Goal: Transaction & Acquisition: Subscribe to service/newsletter

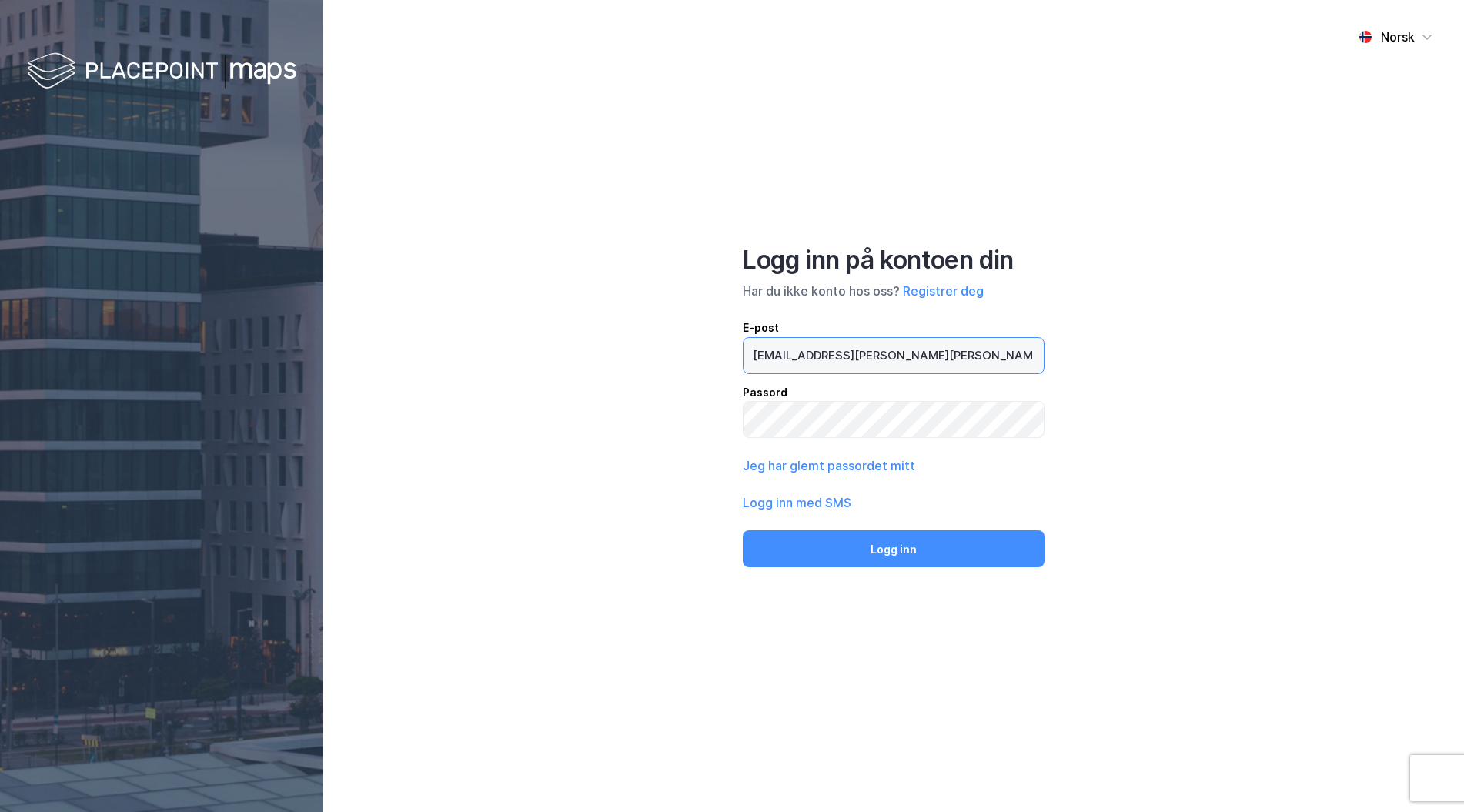
click at [816, 361] on input "[EMAIL_ADDRESS][DOMAIN_NAME]" at bounding box center [893, 355] width 300 height 35
type input "Hugo@"
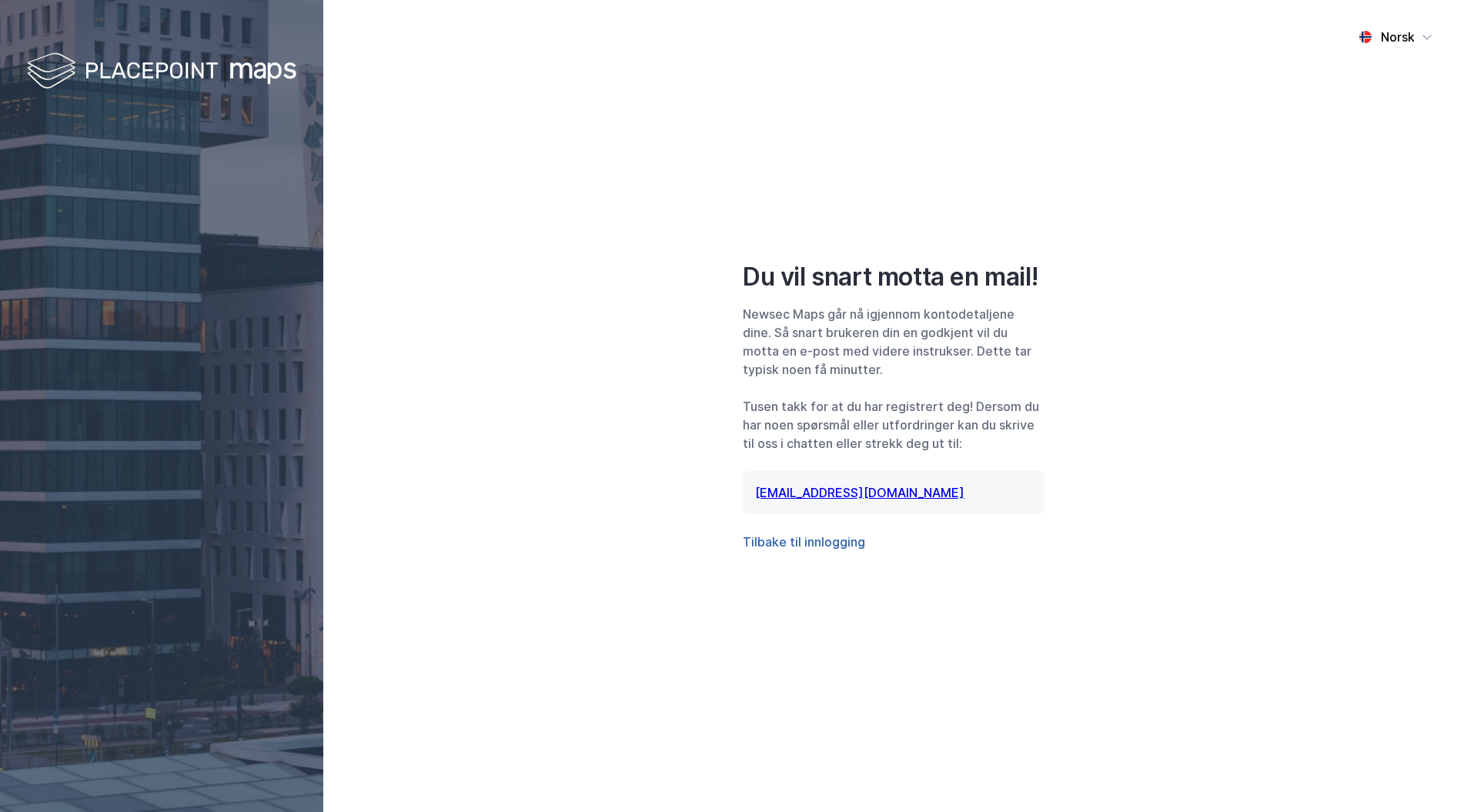
click at [829, 545] on button "Tilbake til innlogging" at bounding box center [803, 542] width 122 height 18
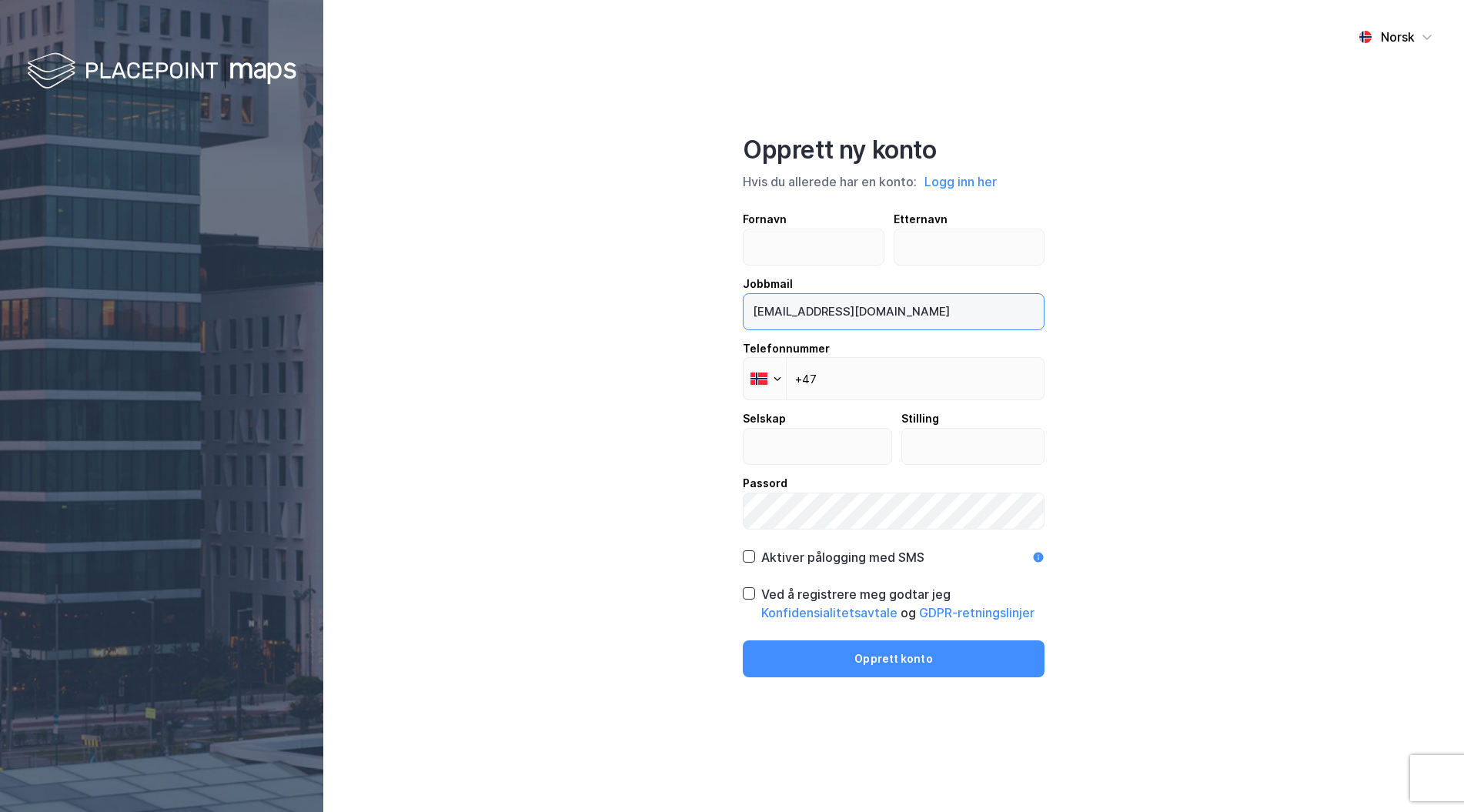
drag, startPoint x: 891, startPoint y: 312, endPoint x: 779, endPoint y: 308, distance: 112.1
click at [779, 308] on input "[EMAIL_ADDRESS][DOMAIN_NAME]" at bounding box center [893, 311] width 300 height 35
type input "[EMAIL_ADDRESS][DOMAIN_NAME]"
click at [793, 237] on input "text" at bounding box center [813, 247] width 140 height 35
type input "[PERSON_NAME]"
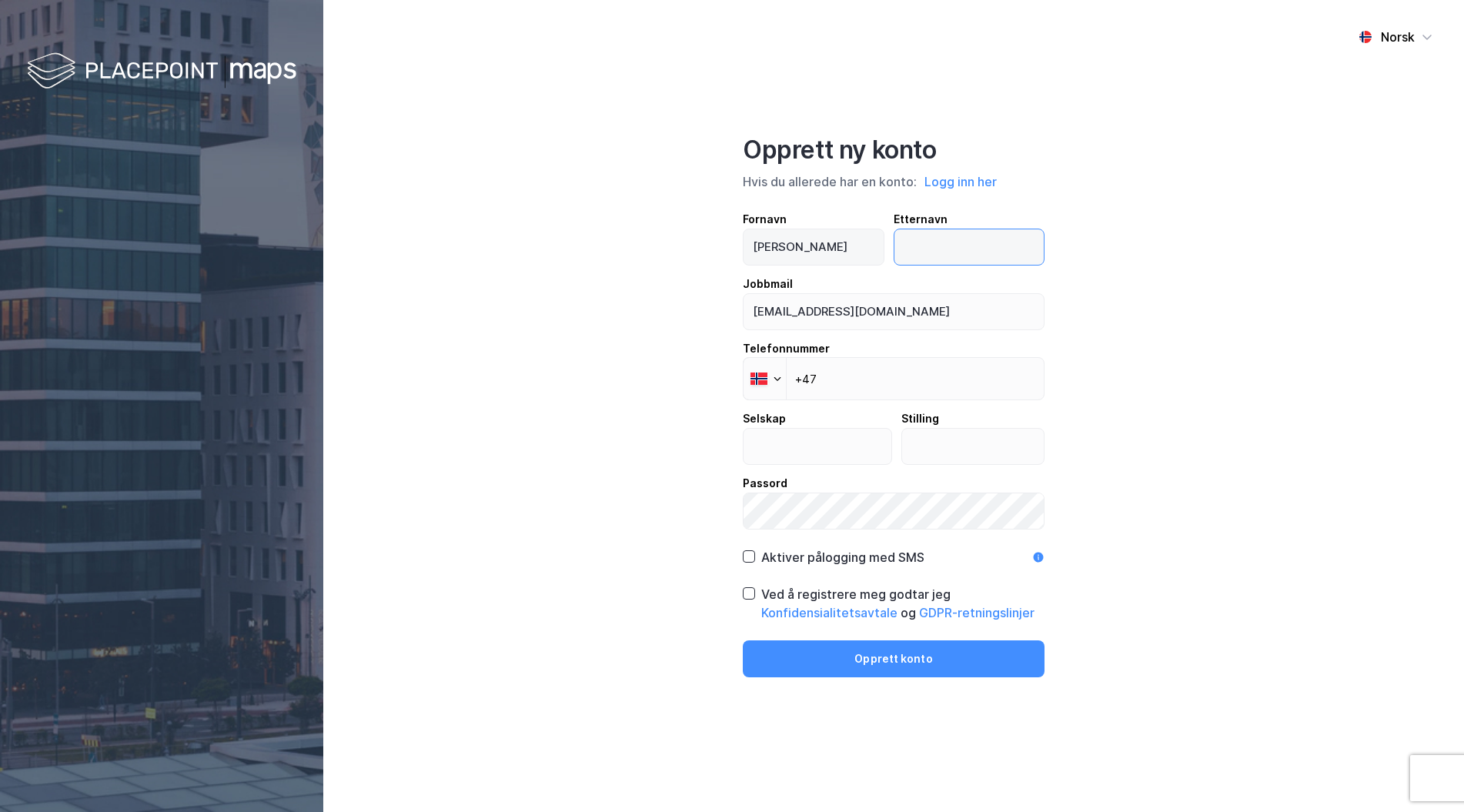
type input "Korsmo"
click at [867, 391] on input "+47" at bounding box center [893, 379] width 302 height 43
type input "[PHONE_NUMBER]"
click at [831, 455] on input "text" at bounding box center [817, 446] width 147 height 35
type input "Way Nor"
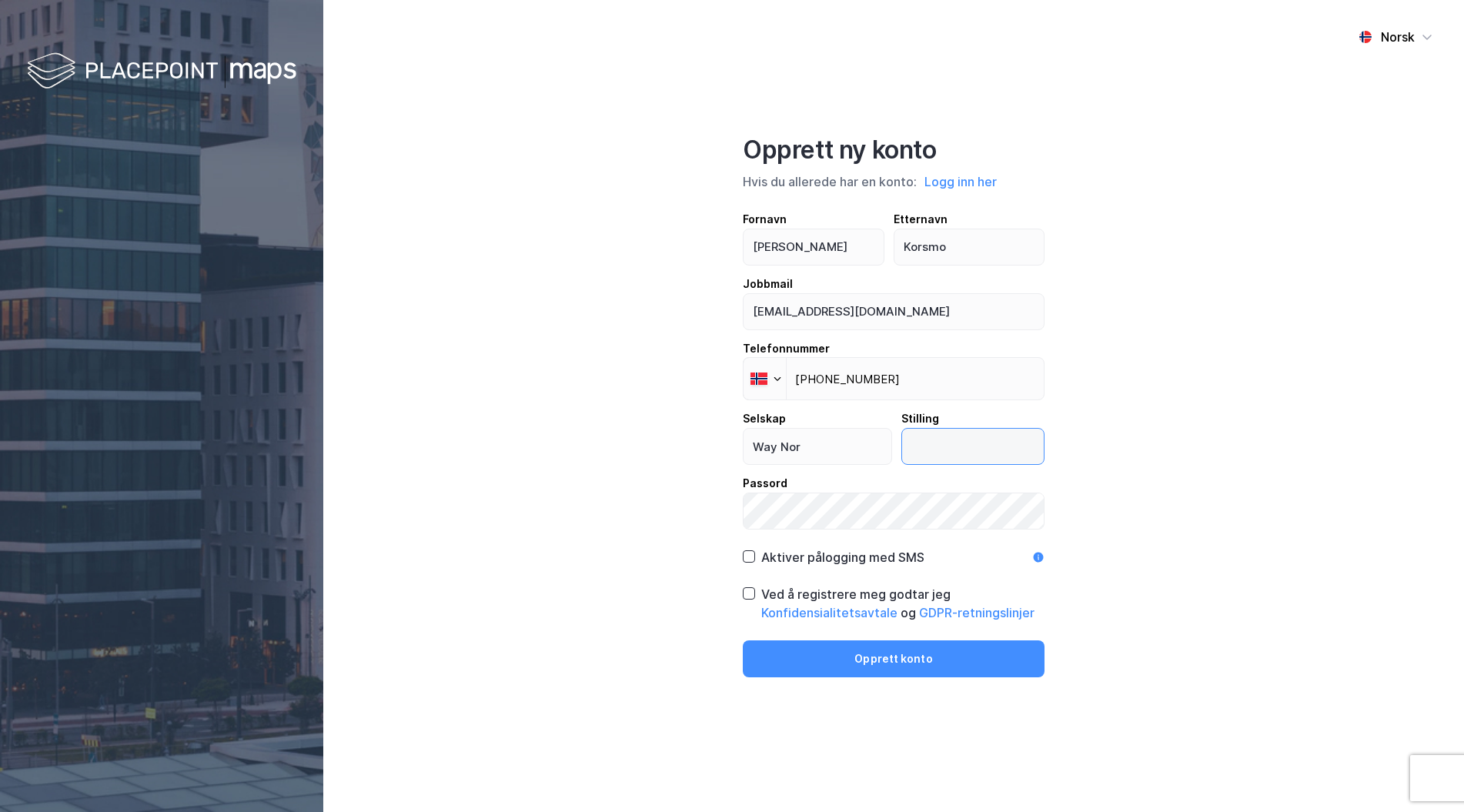
click at [925, 453] on input "text" at bounding box center [972, 446] width 142 height 35
type input "CGO"
click at [627, 747] on div "Norsk Opprett ny konto Hvis du allerede har en konto: Logg inn her Fornavn [PER…" at bounding box center [893, 406] width 1140 height 812
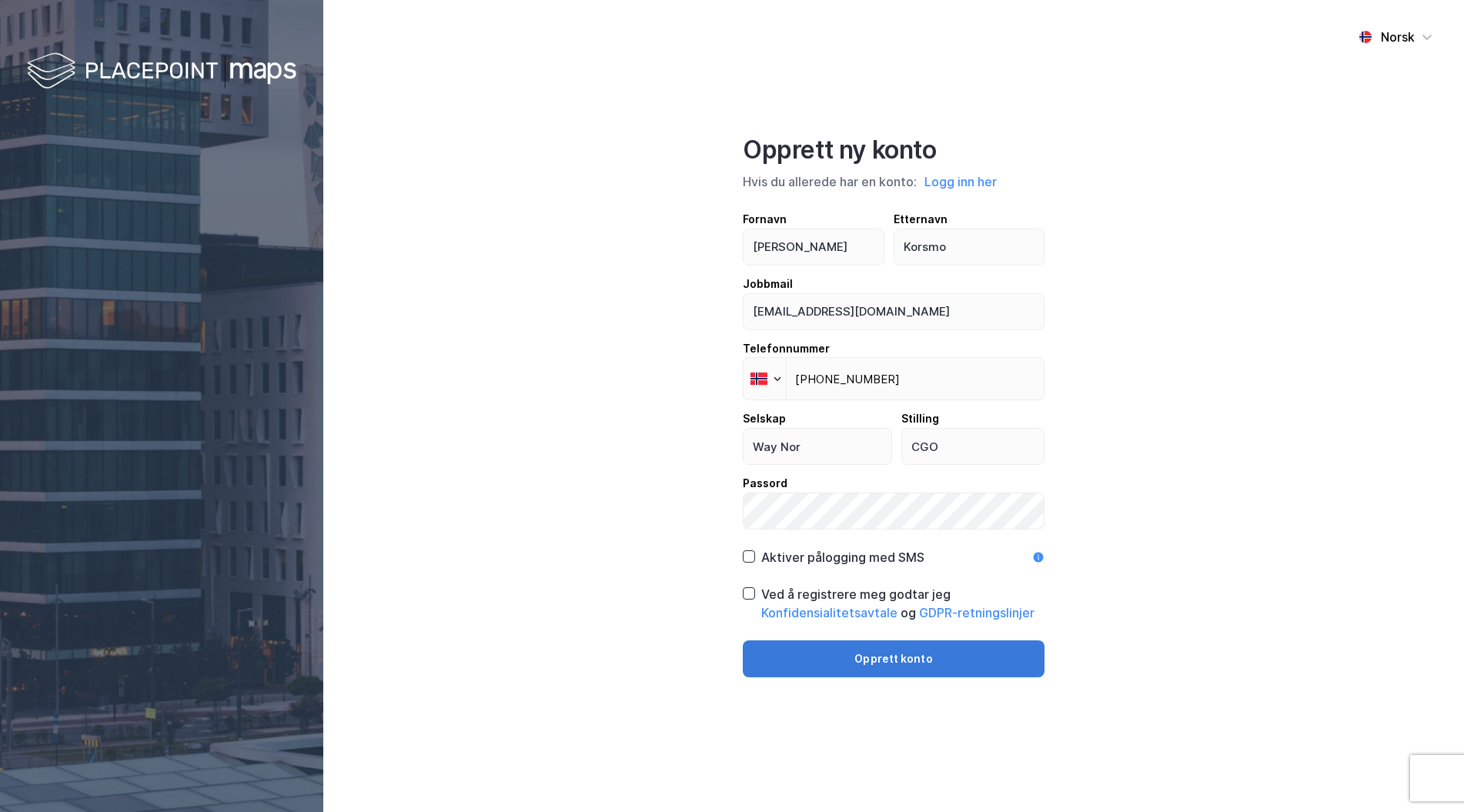
click at [881, 667] on button "Opprett konto" at bounding box center [893, 658] width 302 height 37
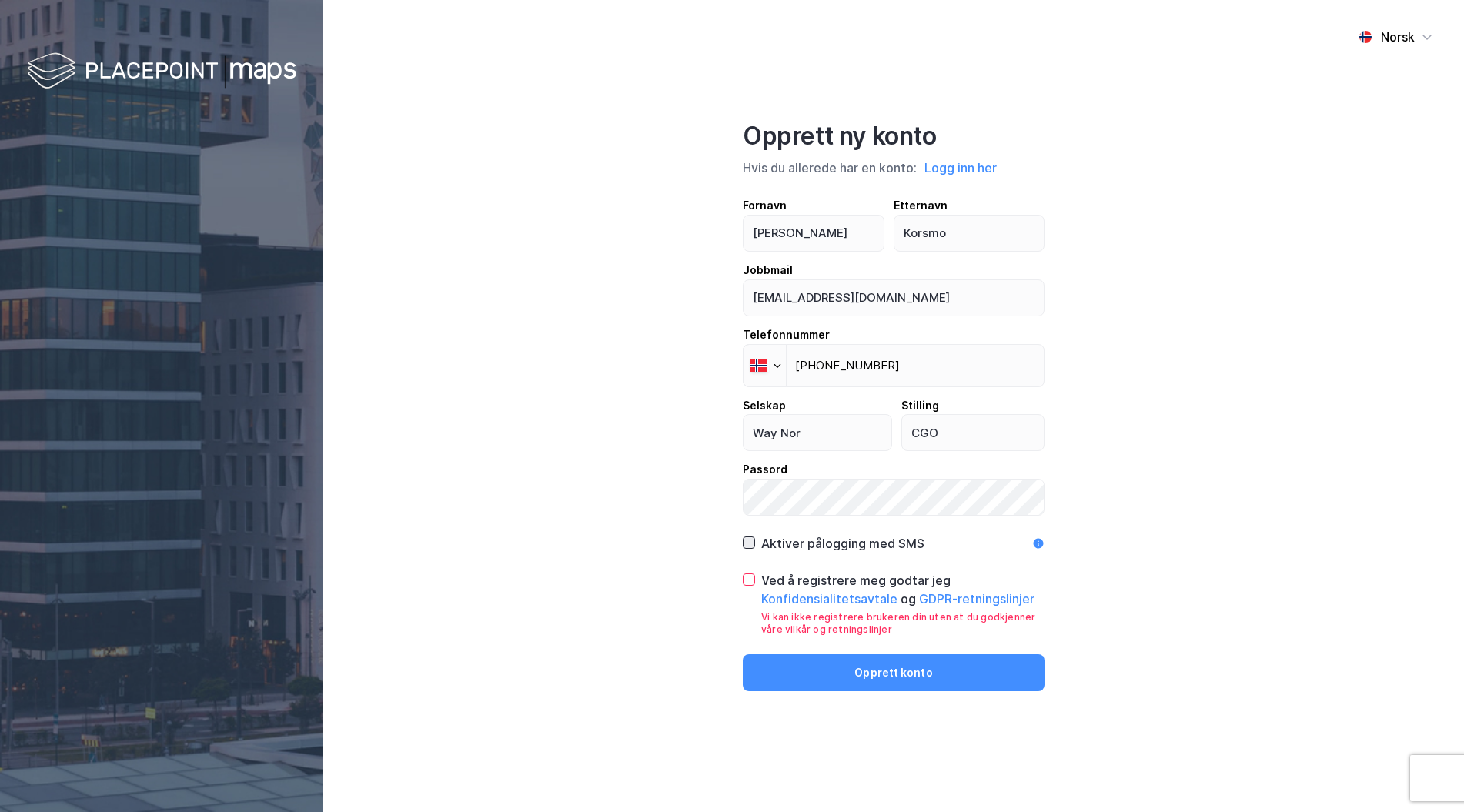
click at [746, 549] on div at bounding box center [749, 543] width 13 height 13
click at [748, 576] on icon at bounding box center [749, 580] width 11 height 11
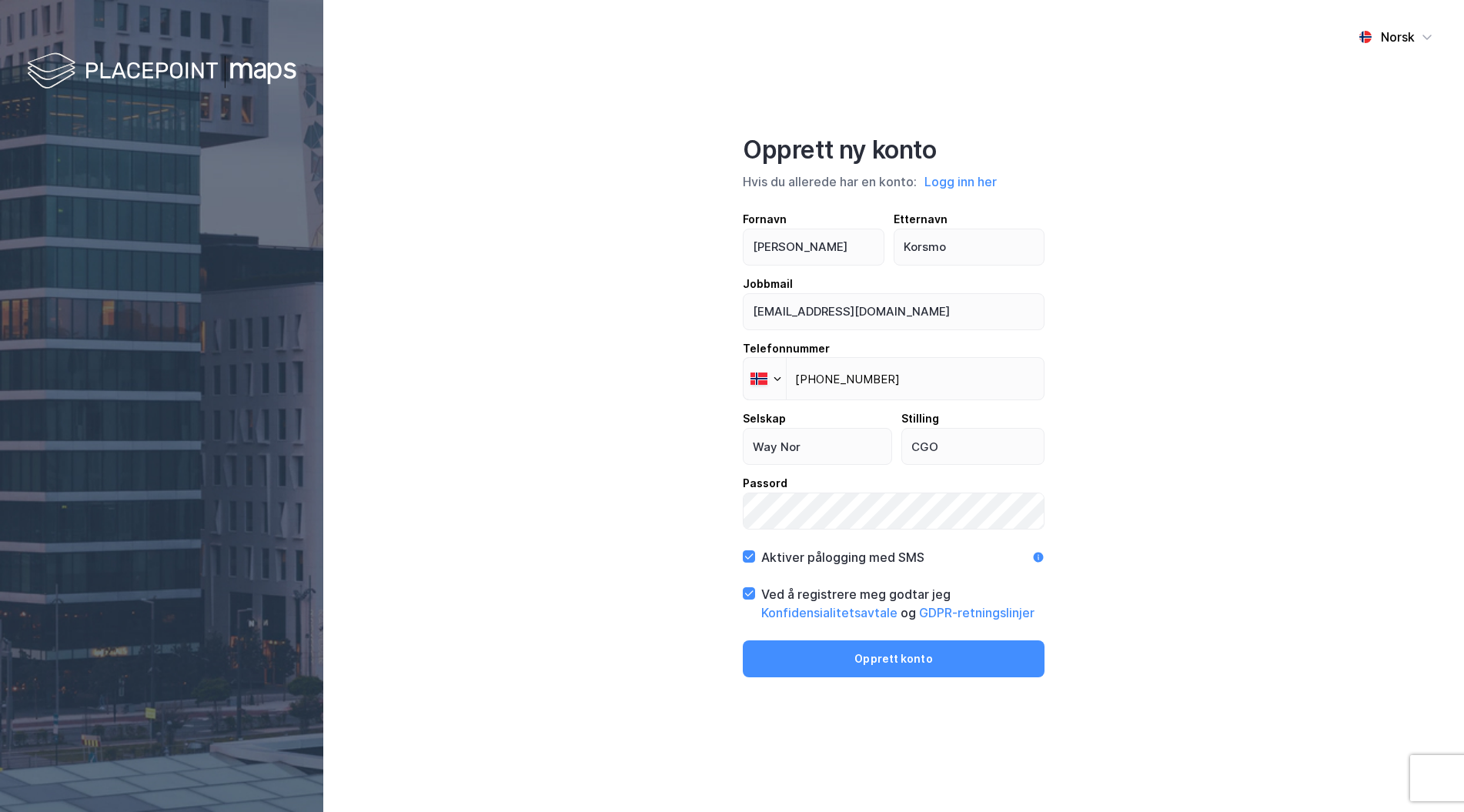
click at [748, 566] on div "Aktiver pålogging med SMS" at bounding box center [833, 557] width 182 height 18
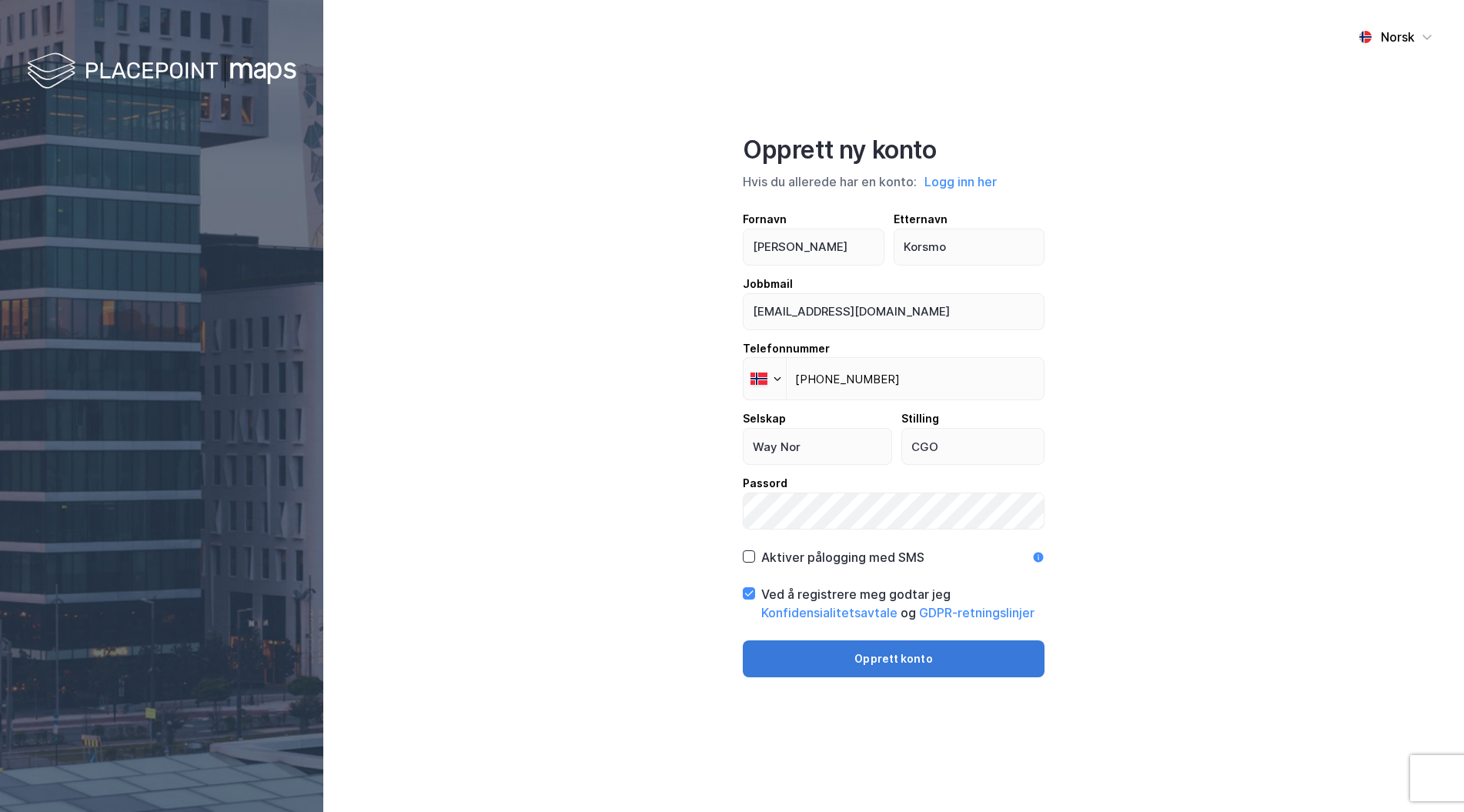
click at [803, 658] on button "Opprett konto" at bounding box center [893, 658] width 302 height 37
